Goal: Information Seeking & Learning: Learn about a topic

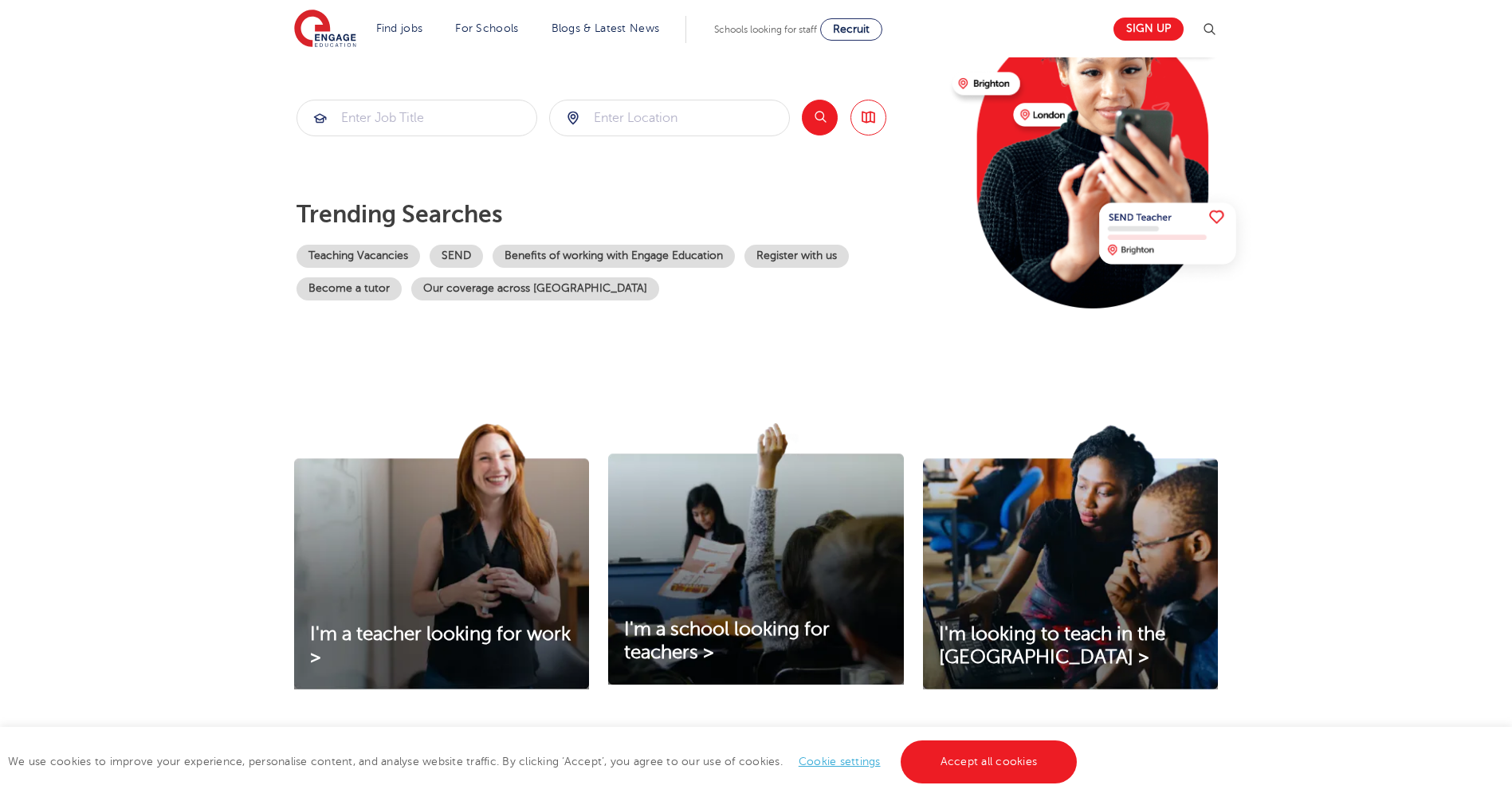
scroll to position [239, 0]
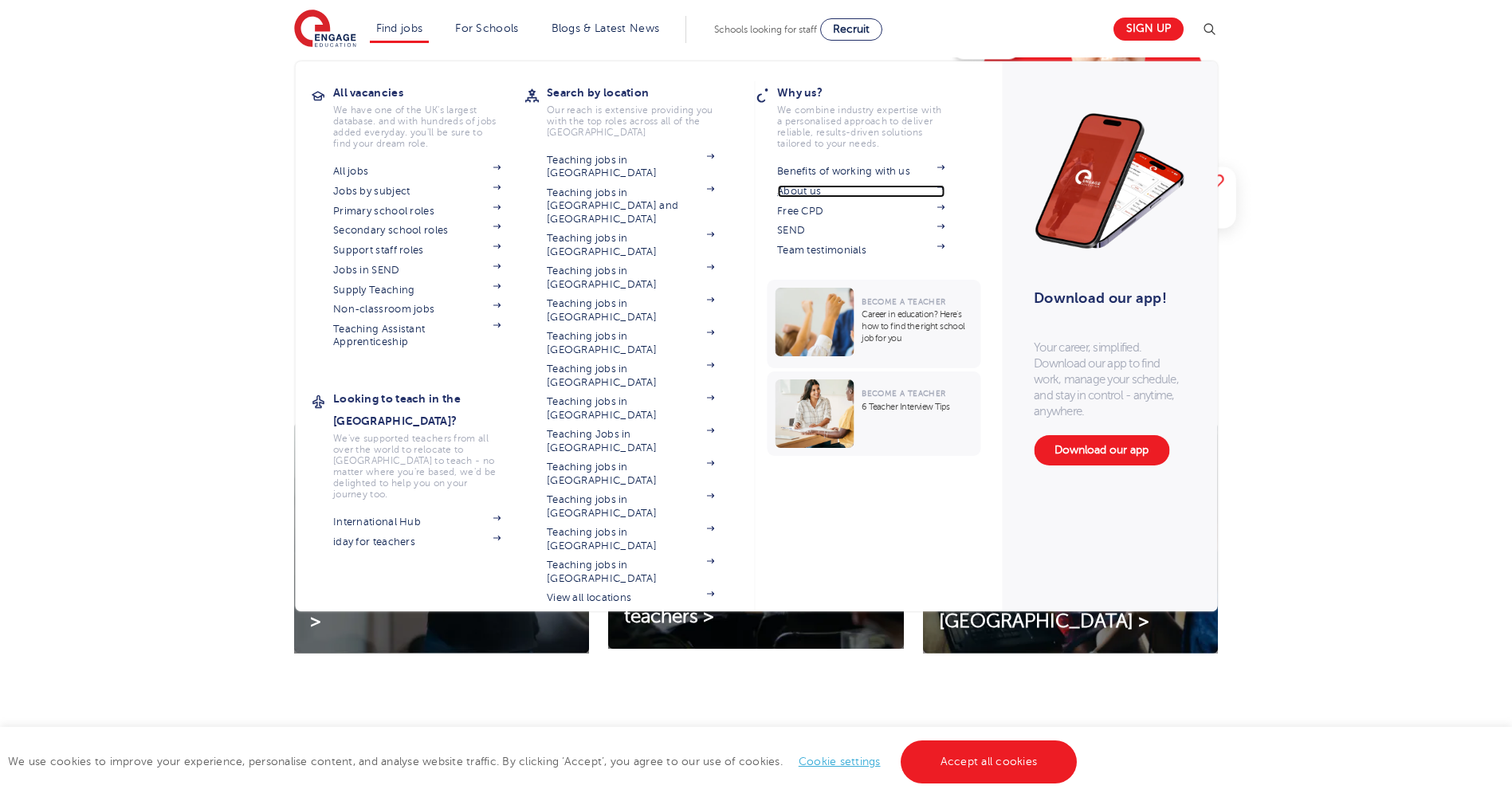
click at [808, 189] on link "About us" at bounding box center [861, 191] width 168 height 13
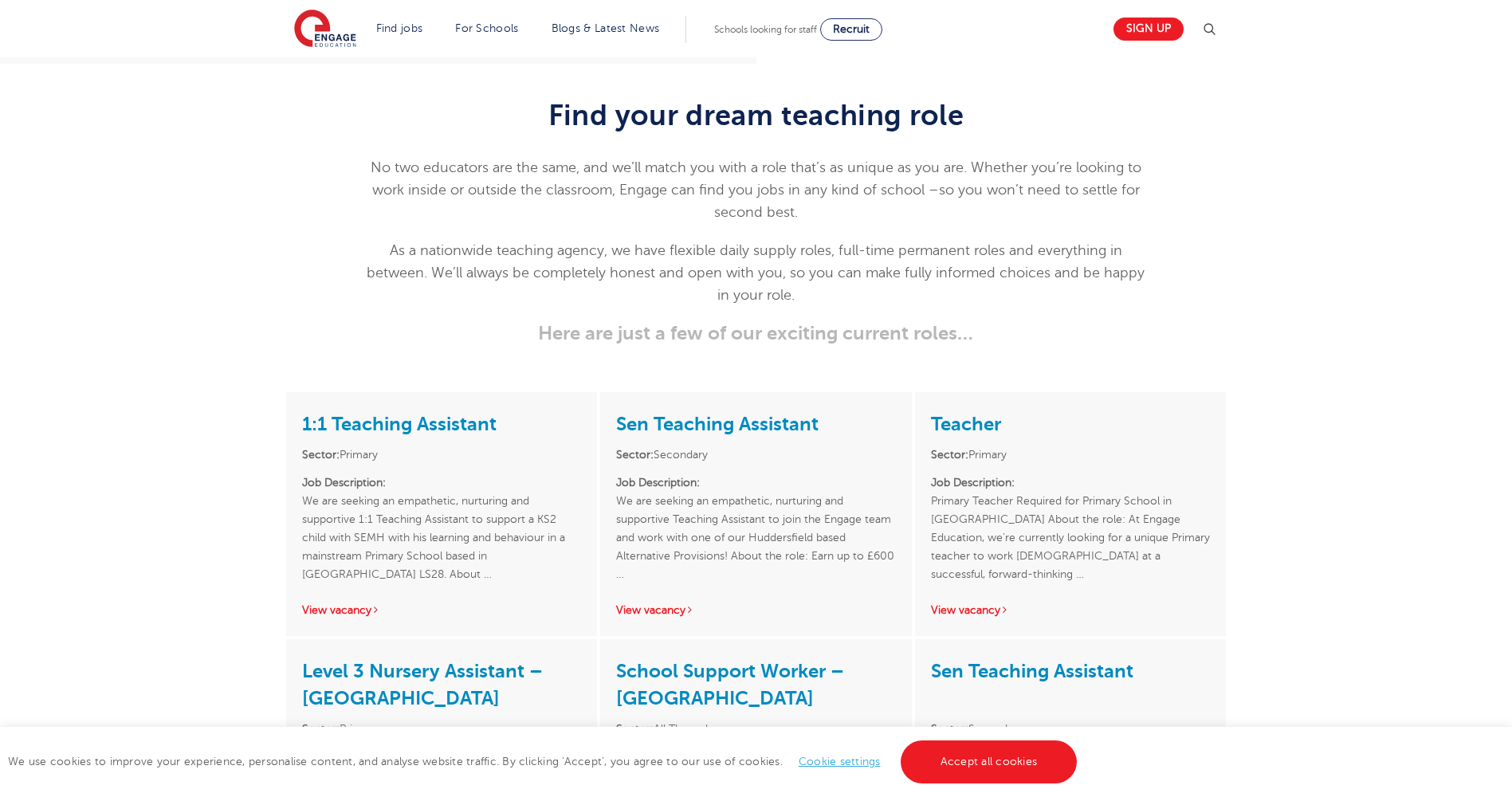
scroll to position [2232, 0]
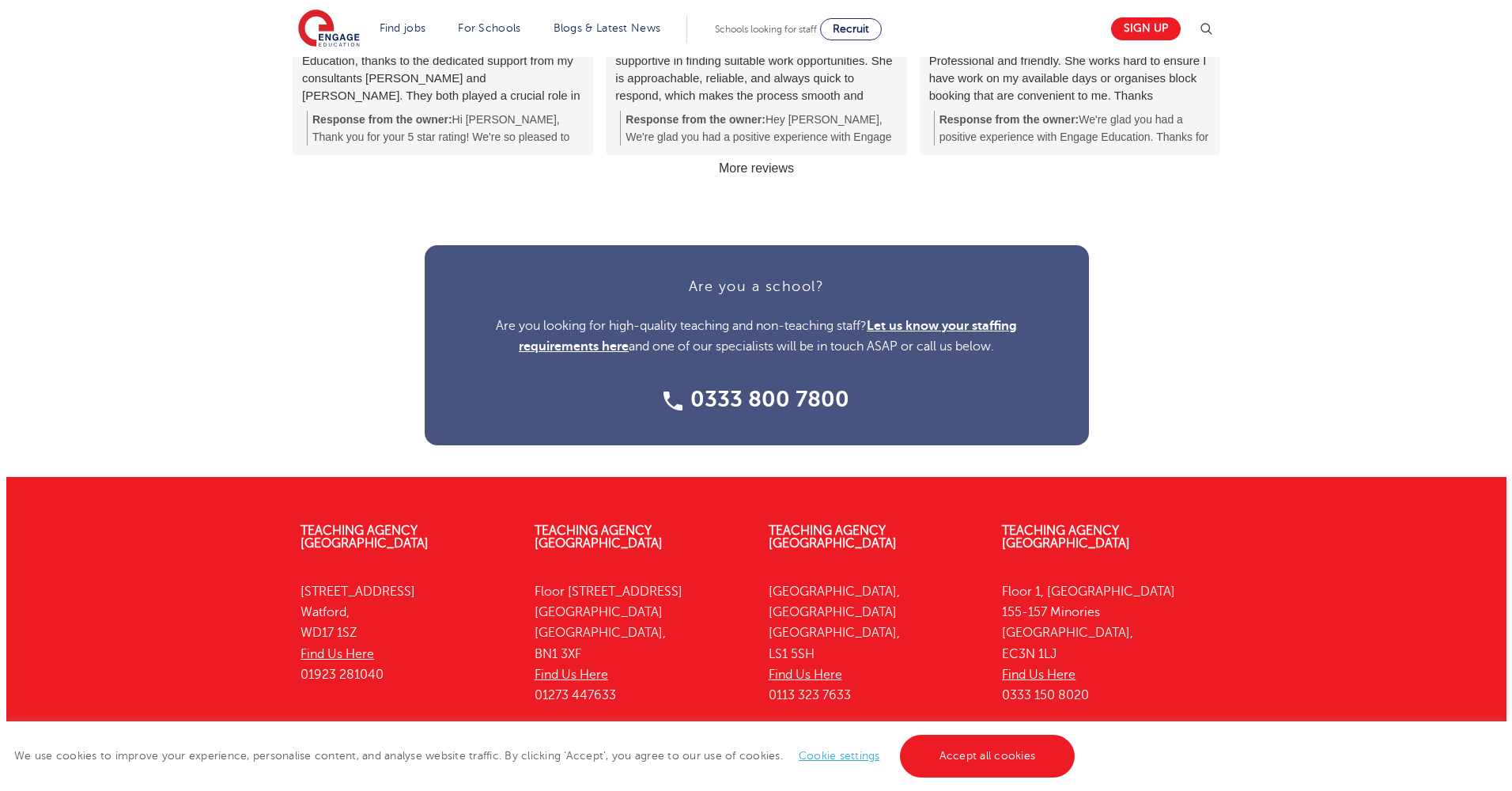
scroll to position [1940, 0]
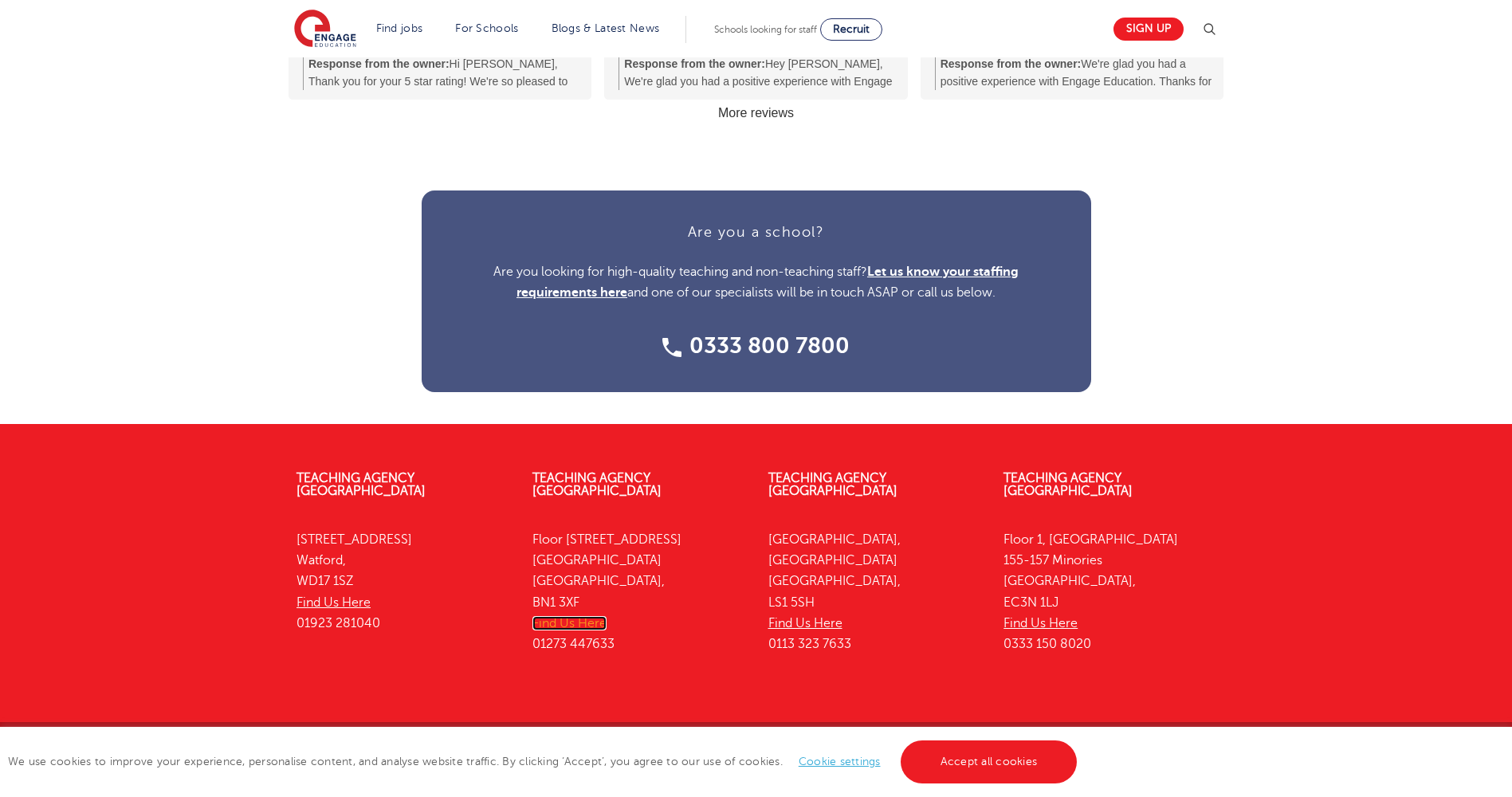
click at [590, 616] on link "Find Us Here" at bounding box center [569, 624] width 74 height 15
click at [1211, 29] on img at bounding box center [1209, 30] width 20 height 20
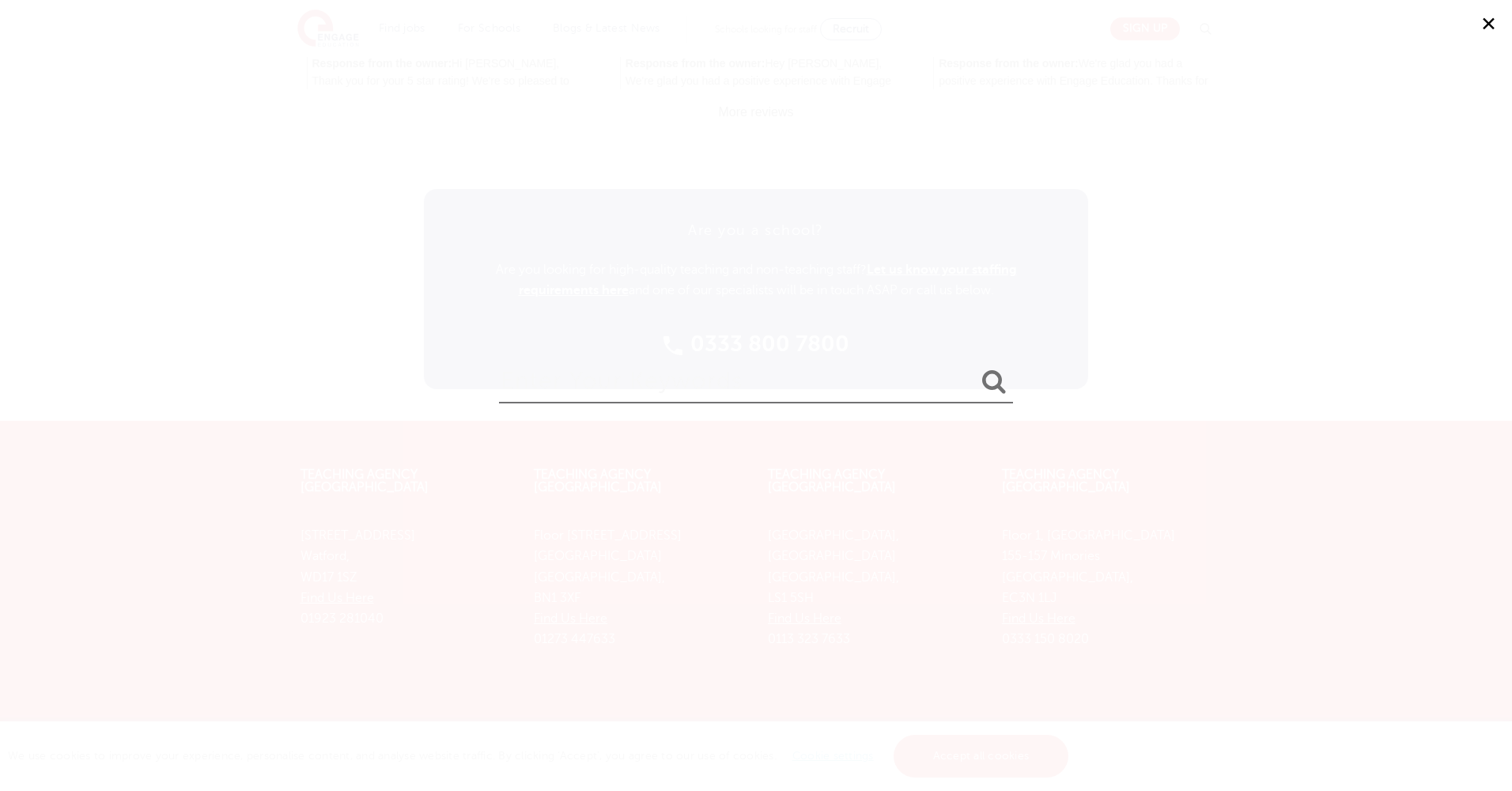
click at [716, 390] on input "search" at bounding box center [755, 378] width 514 height 52
type input "resignation"
click at [975, 368] on button "submit" at bounding box center [993, 383] width 38 height 29
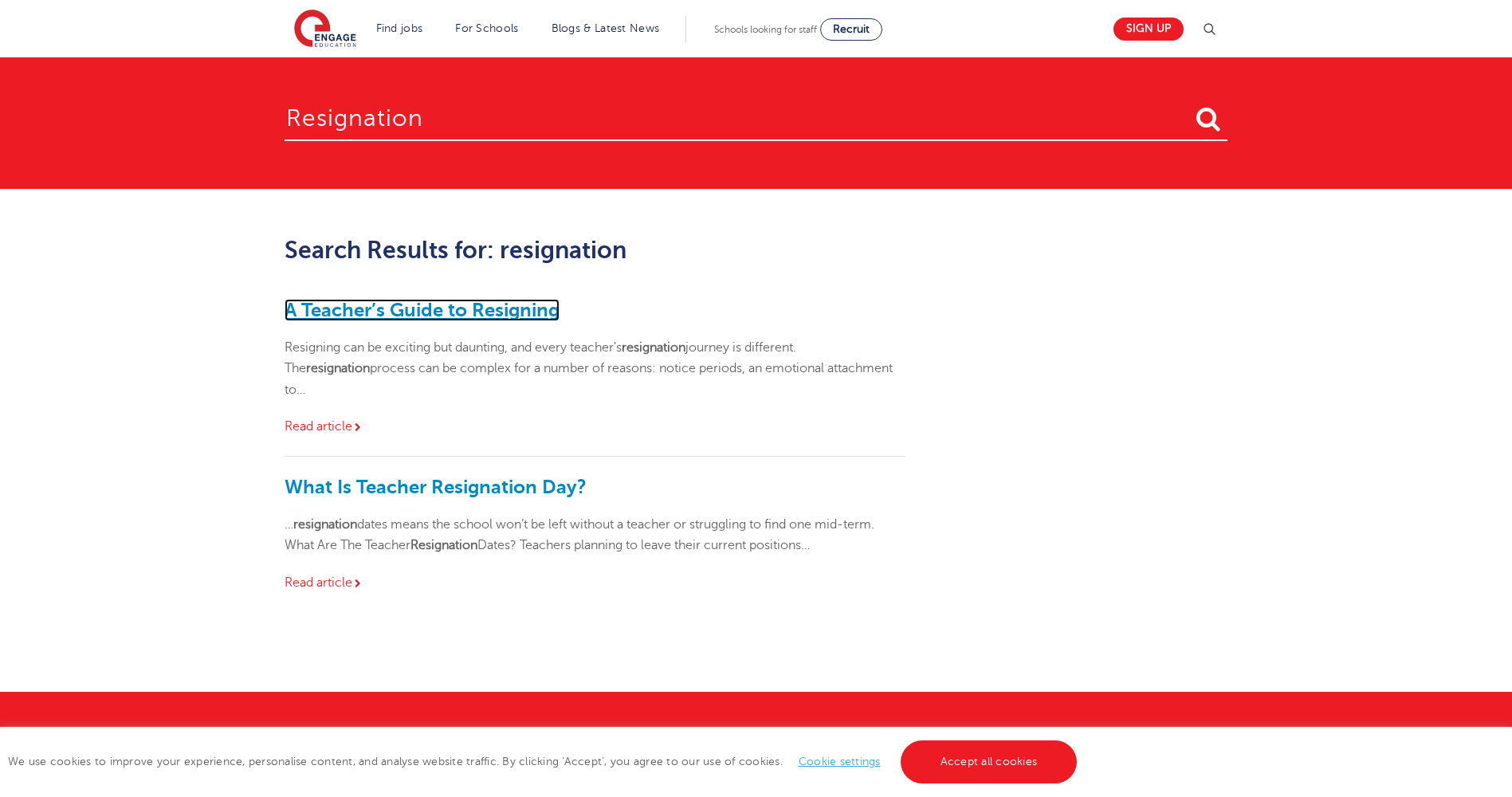
click at [516, 305] on link "A Teacher’s Guide to Resigning" at bounding box center [422, 310] width 275 height 22
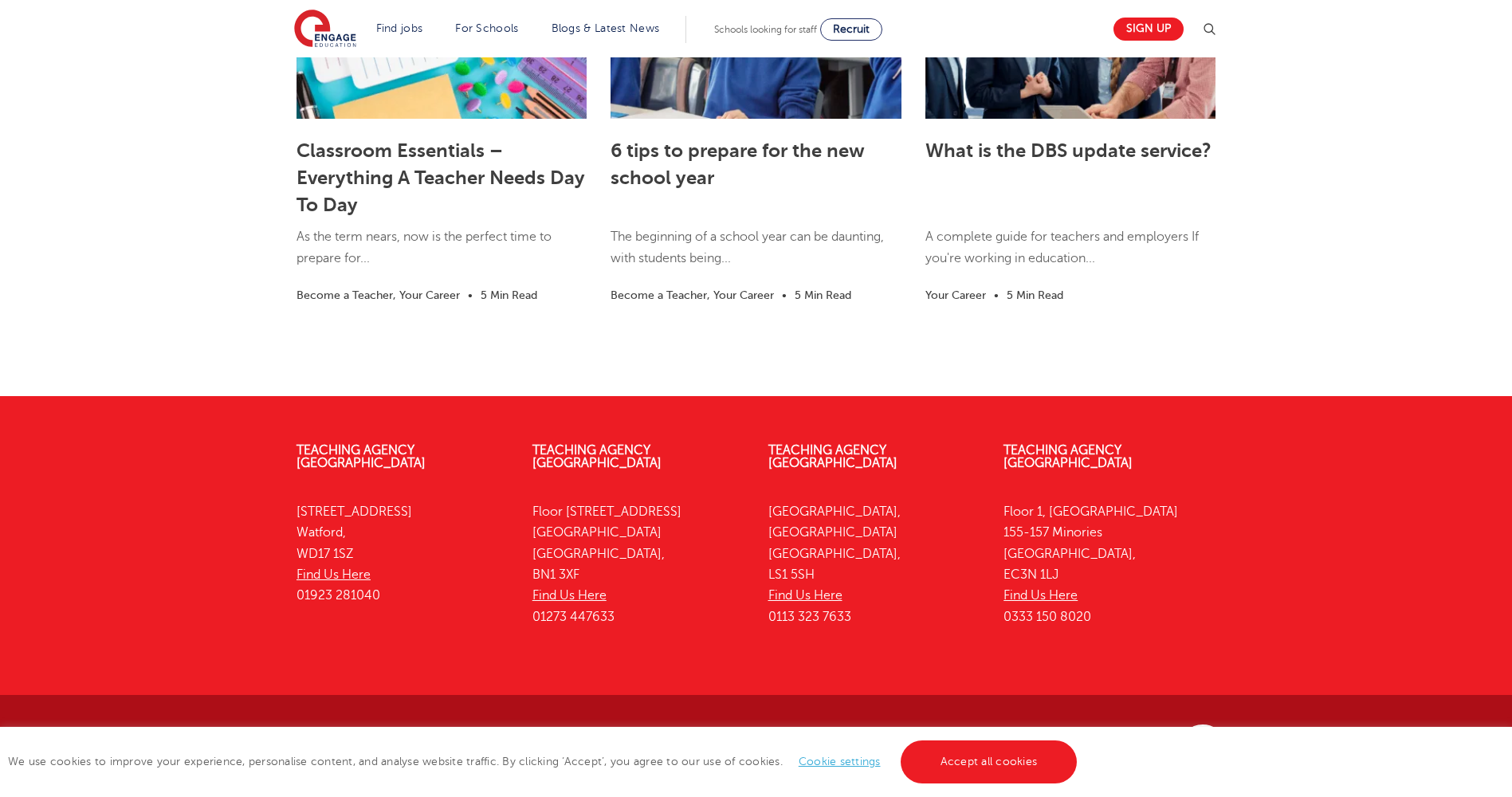
scroll to position [2481, 0]
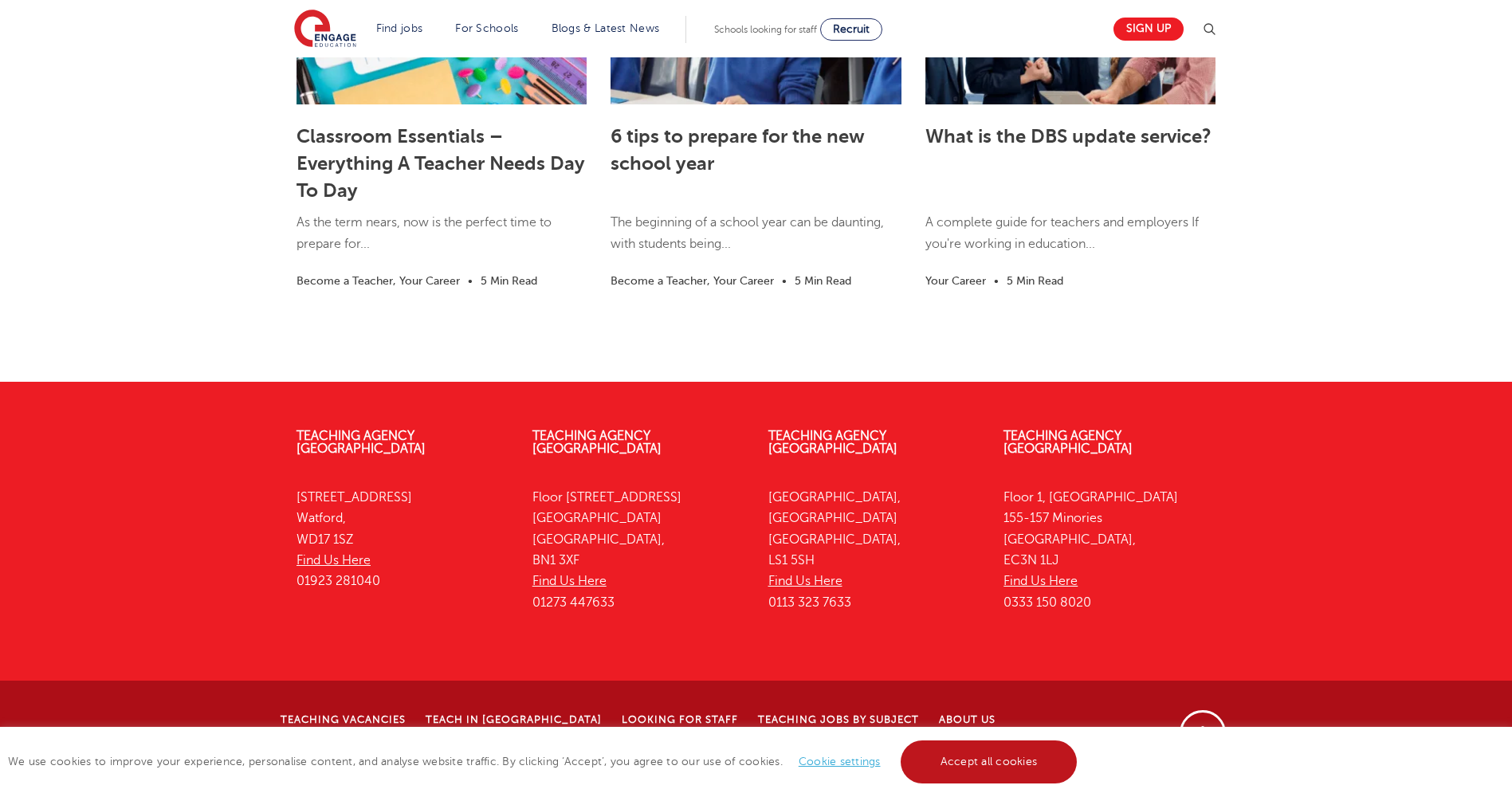
click at [952, 765] on link "Accept all cookies" at bounding box center [990, 762] width 177 height 43
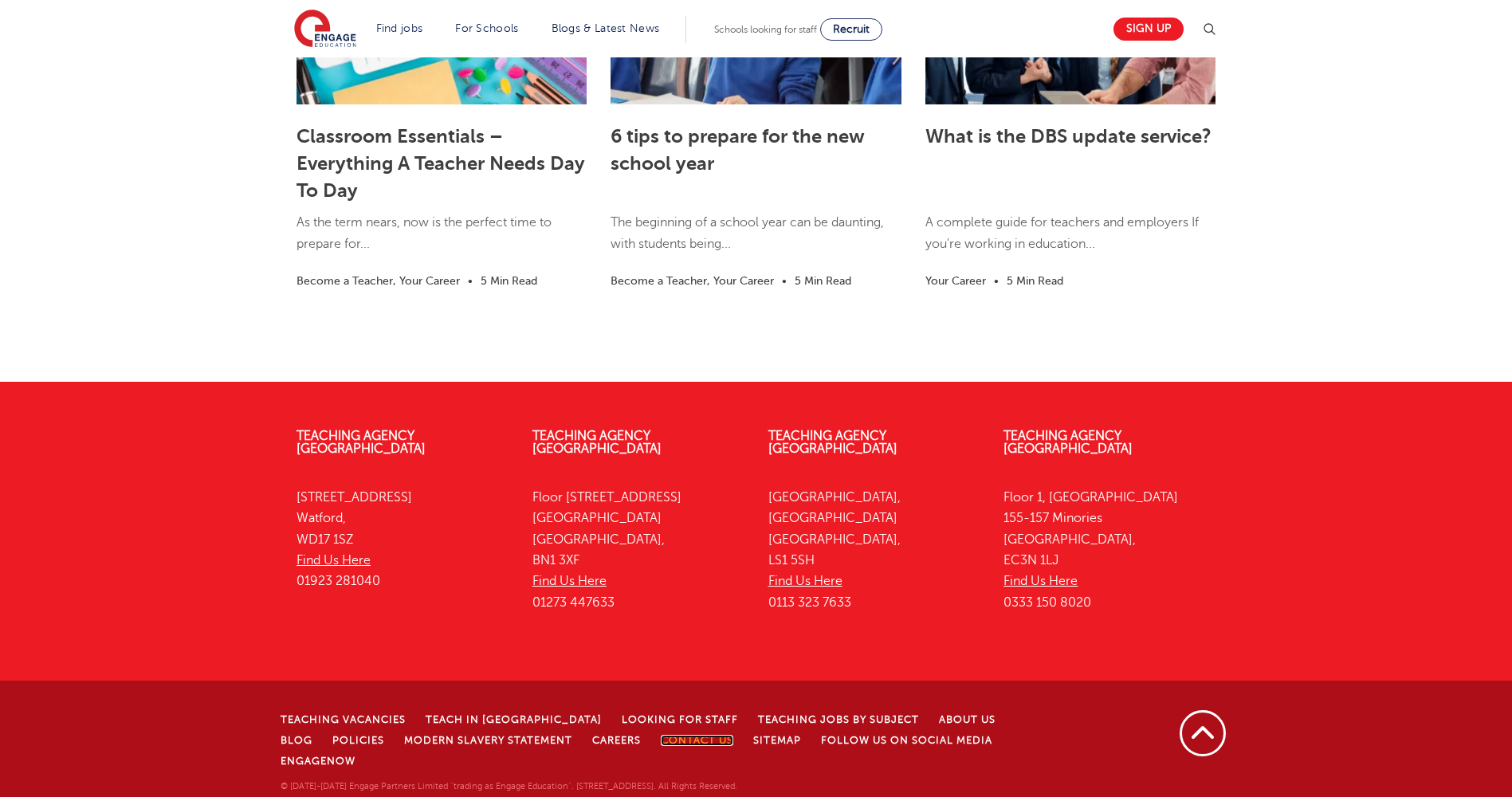
click at [661, 746] on link "Contact Us" at bounding box center [697, 741] width 72 height 11
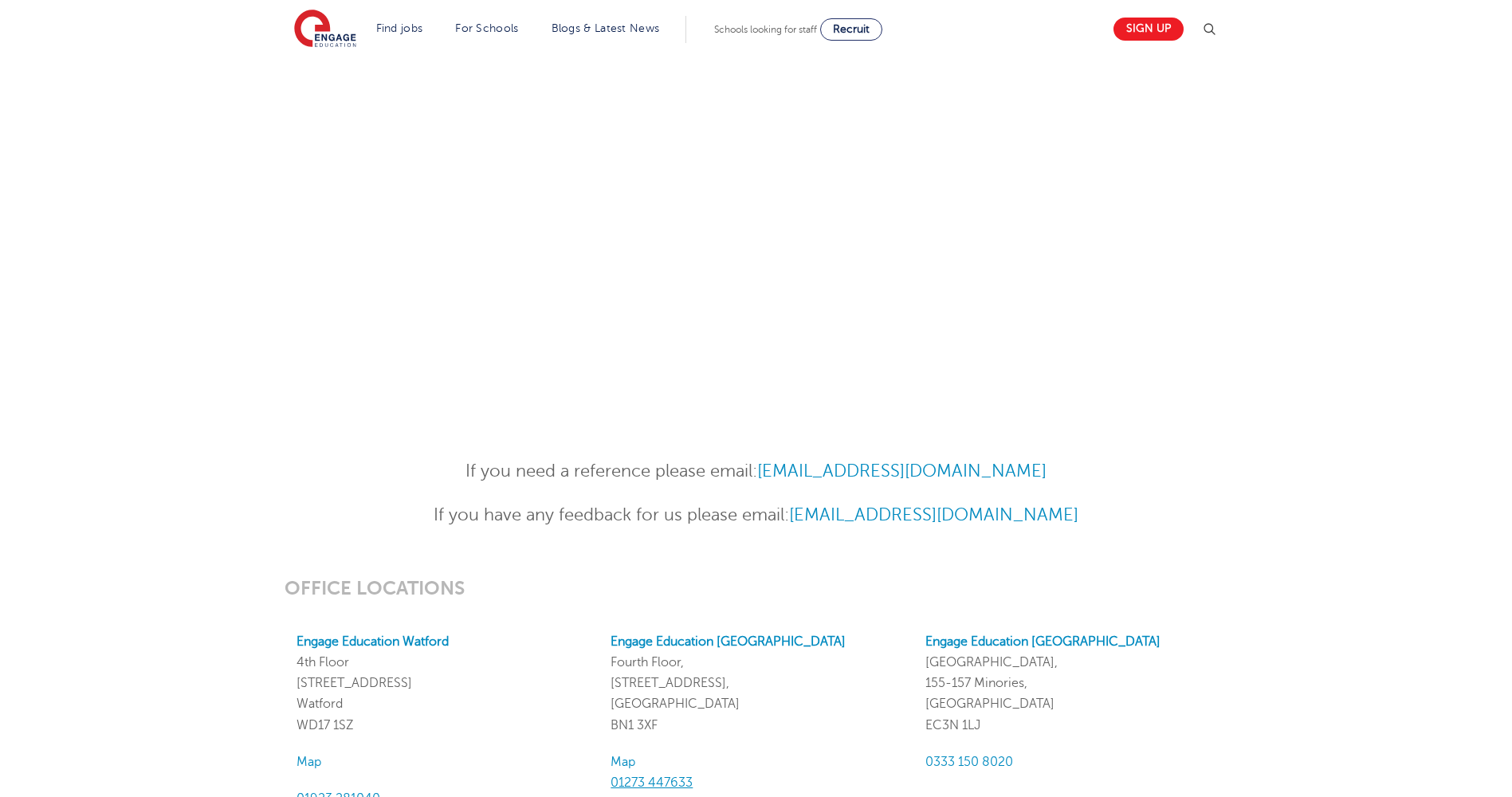
scroll to position [956, 0]
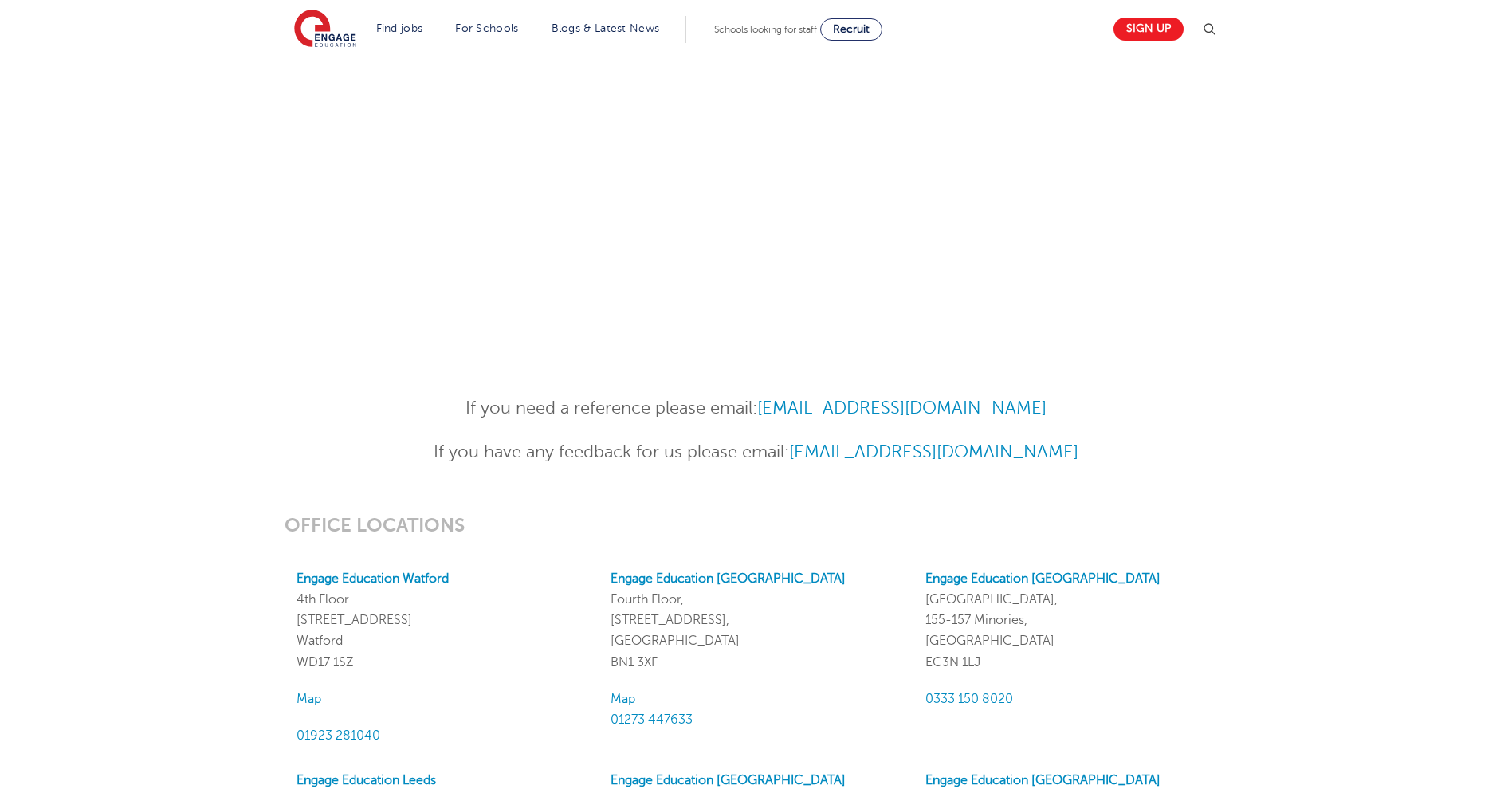
click at [590, 447] on p "If you have any feedback for us please email: [EMAIL_ADDRESS][DOMAIN_NAME]" at bounding box center [756, 452] width 782 height 28
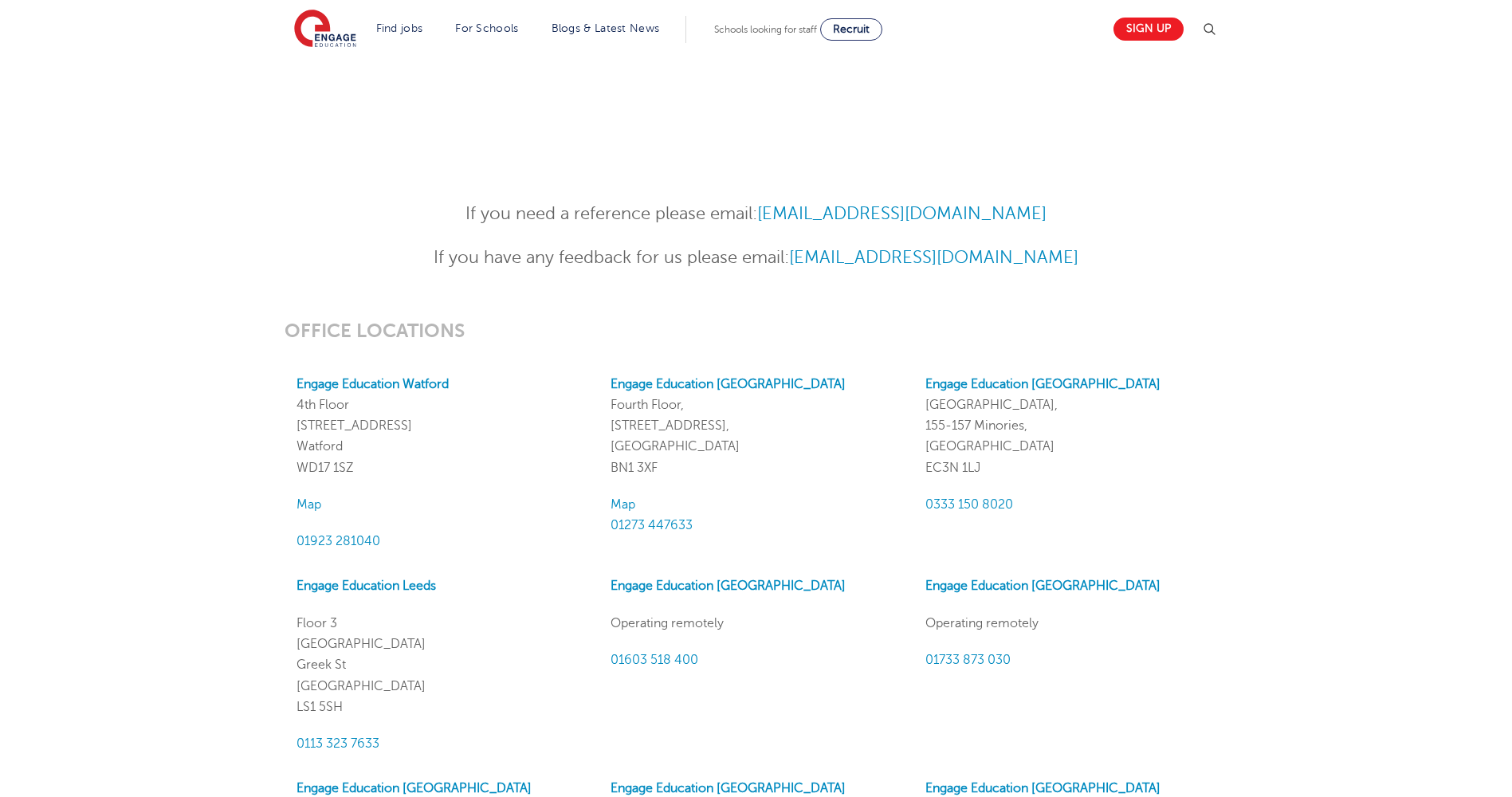
scroll to position [1196, 0]
